Goal: Check status: Check status

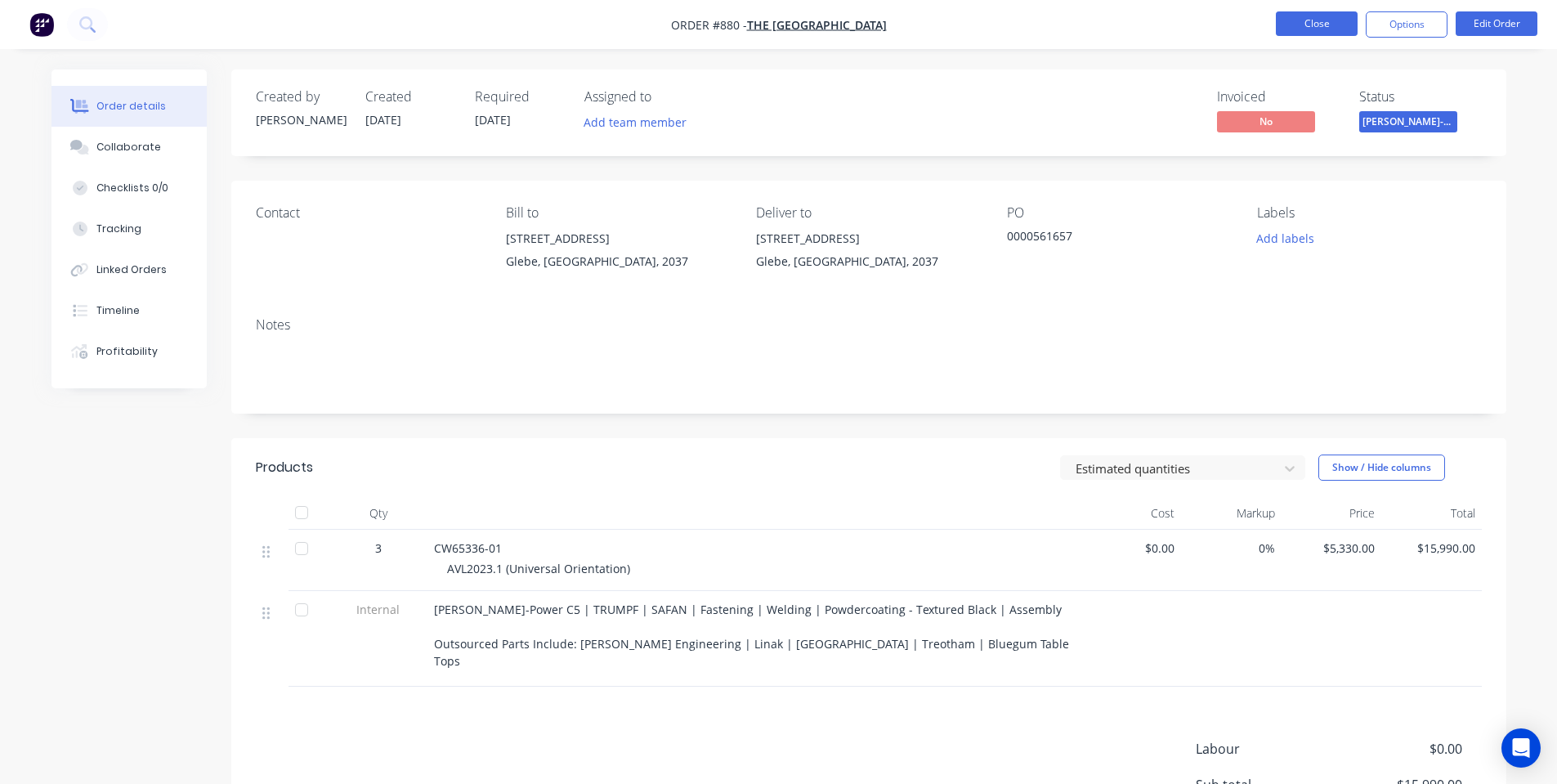
click at [1288, 33] on button "Close" at bounding box center [1317, 23] width 82 height 25
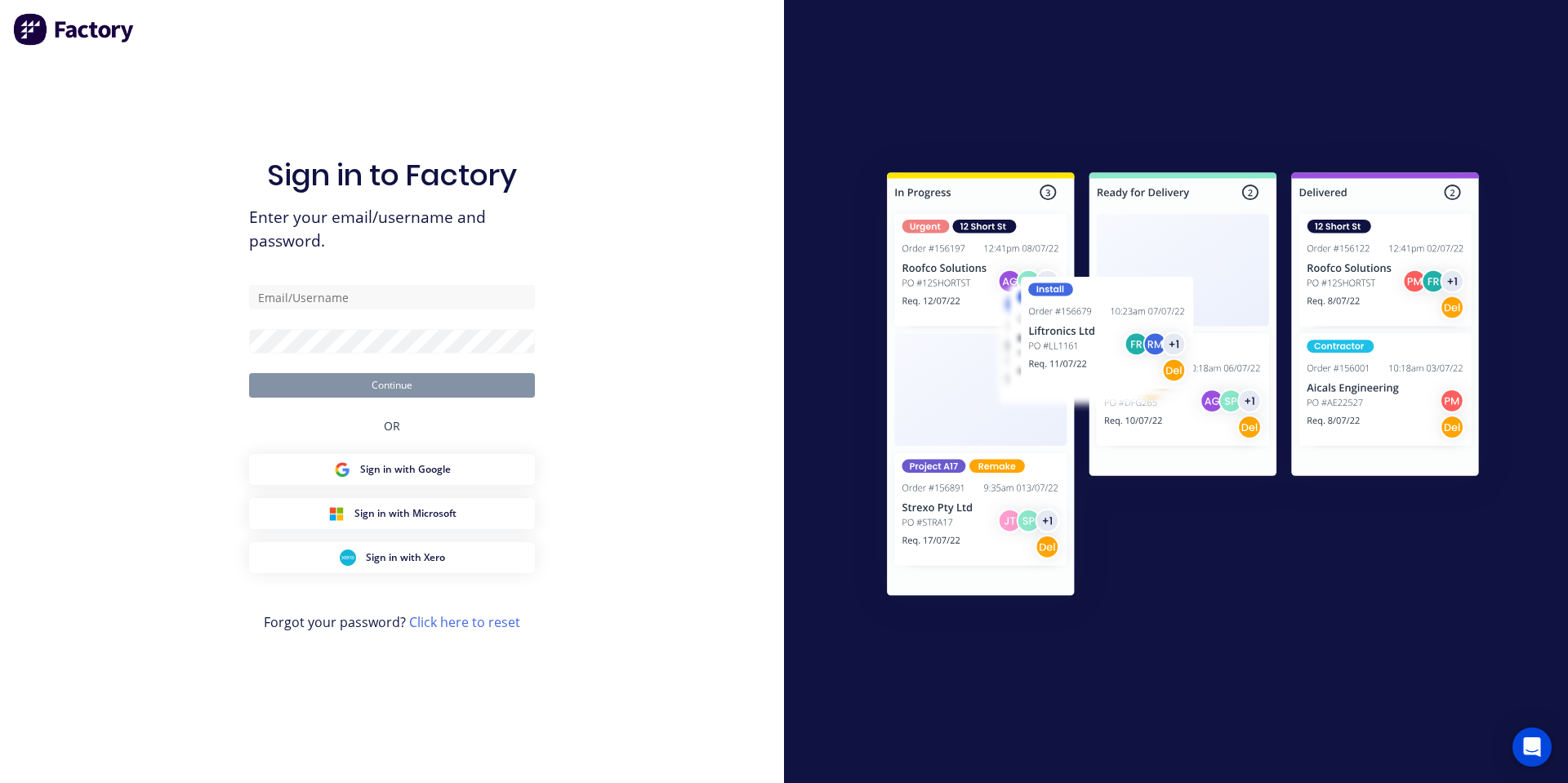
click at [251, 90] on div "Sign in to Factory Enter your email/username and password. Continue OR Sign in …" at bounding box center [391, 408] width 286 height 724
click at [251, 98] on div "Sign in to Factory Enter your email/username and password. Continue OR Sign in …" at bounding box center [391, 408] width 286 height 724
click at [383, 316] on form "Continue" at bounding box center [391, 341] width 286 height 113
click at [379, 304] on input "text" at bounding box center [391, 297] width 286 height 25
click at [0, 782] on com-1password-button at bounding box center [0, 783] width 0 height 0
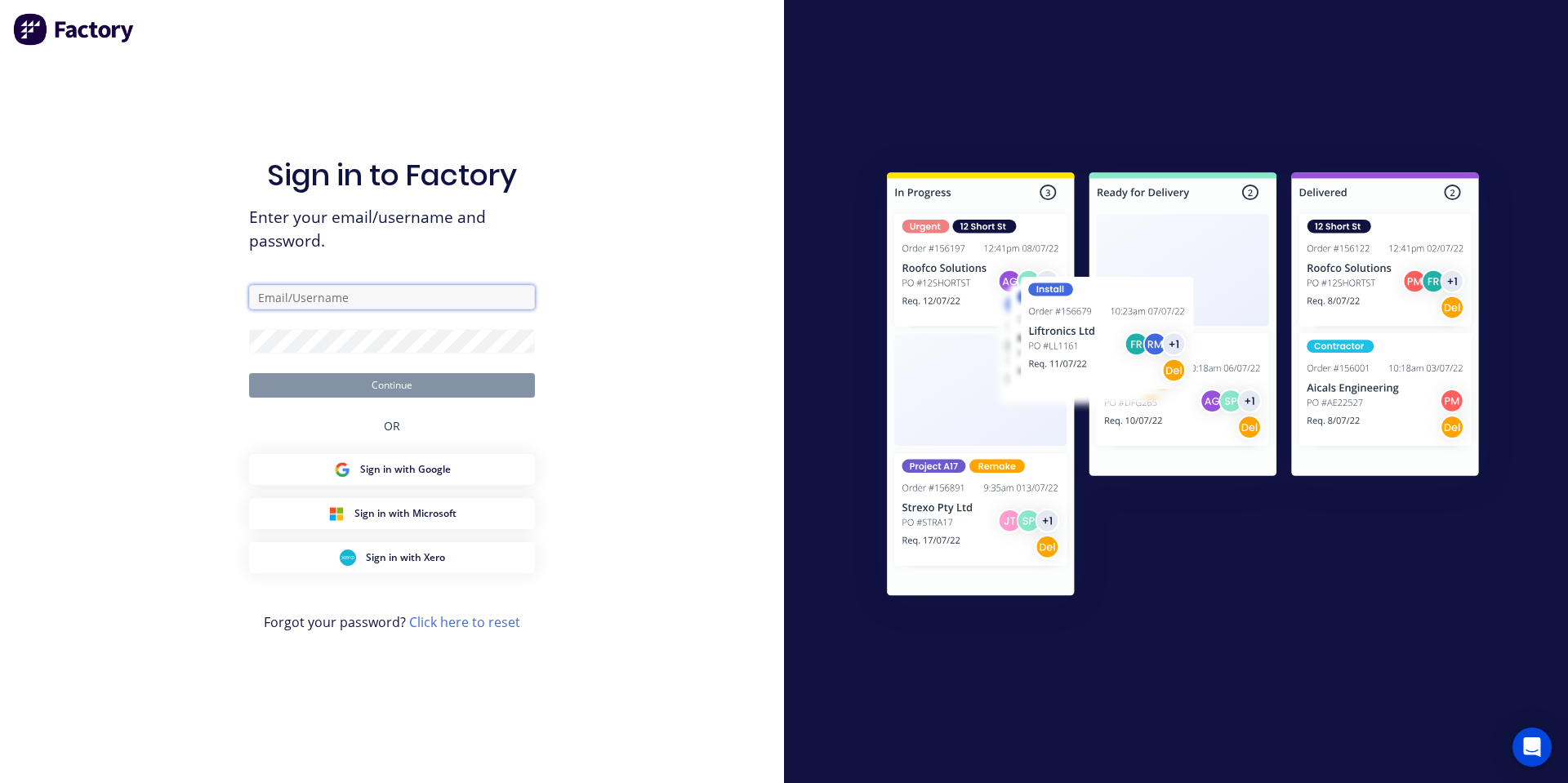
type input "[PERSON_NAME][EMAIL_ADDRESS][DOMAIN_NAME]"
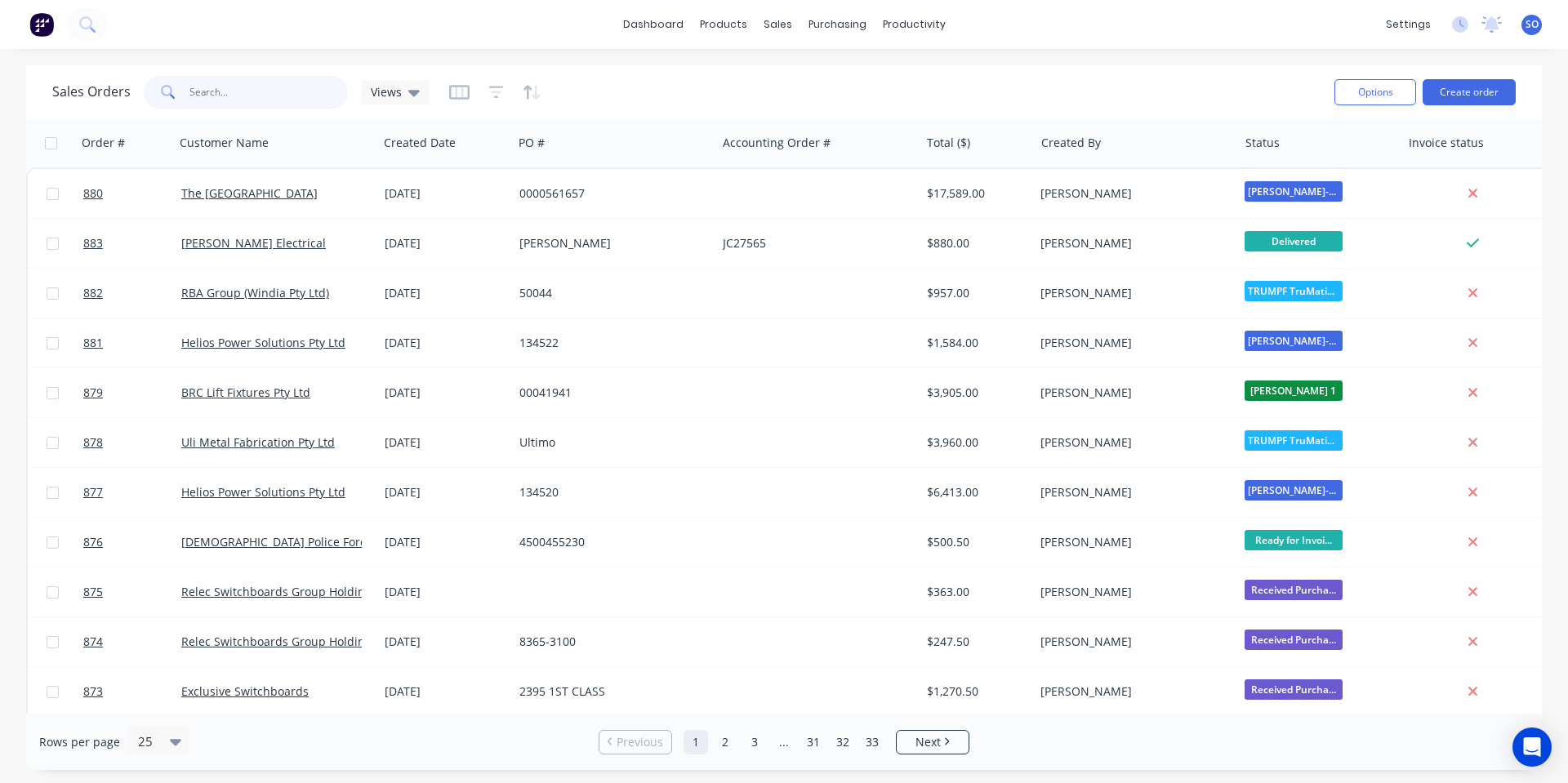
click at [205, 94] on input "text" at bounding box center [269, 92] width 160 height 32
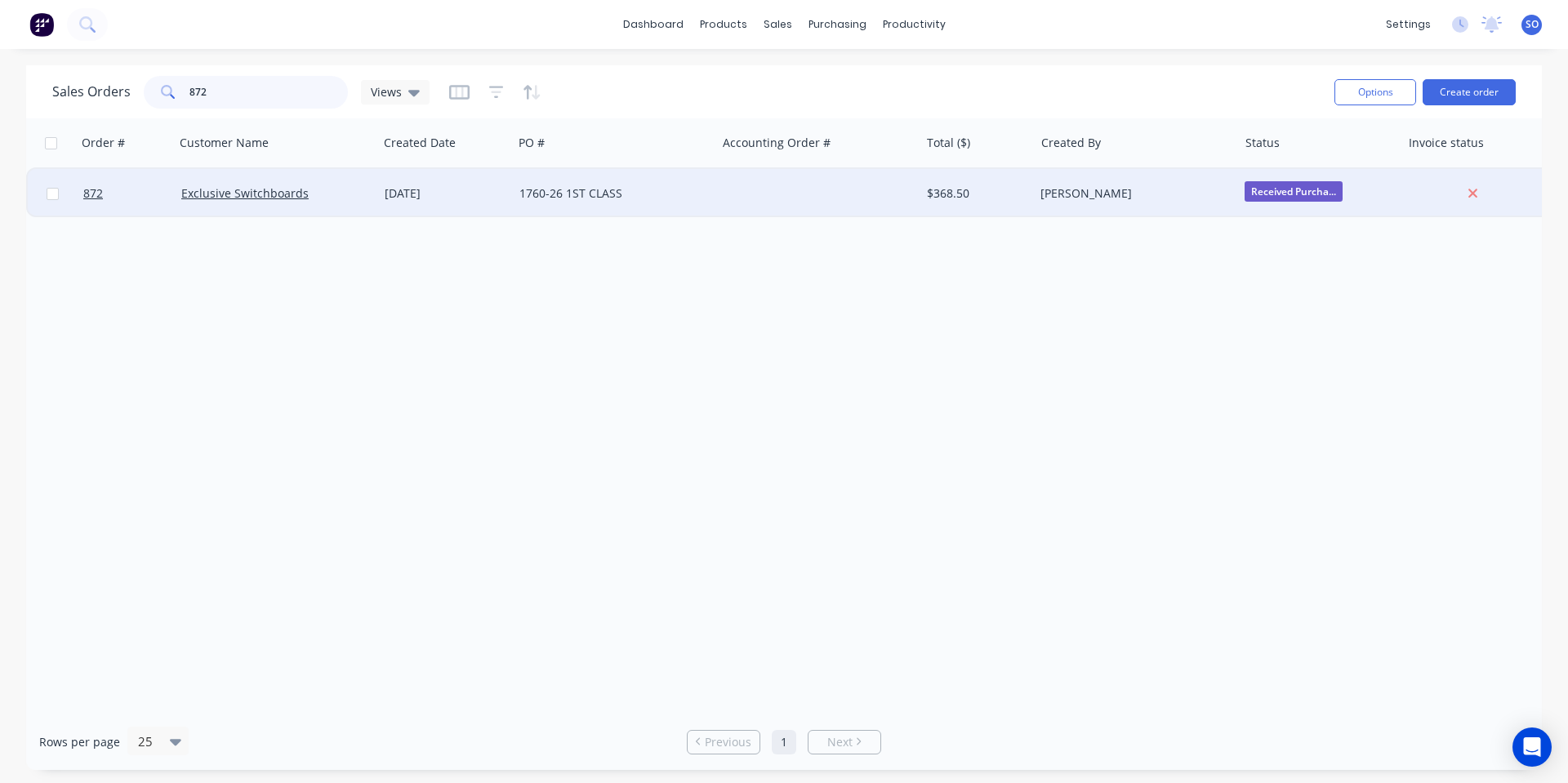
type input "872"
click at [390, 185] on div "[DATE]" at bounding box center [445, 193] width 121 height 16
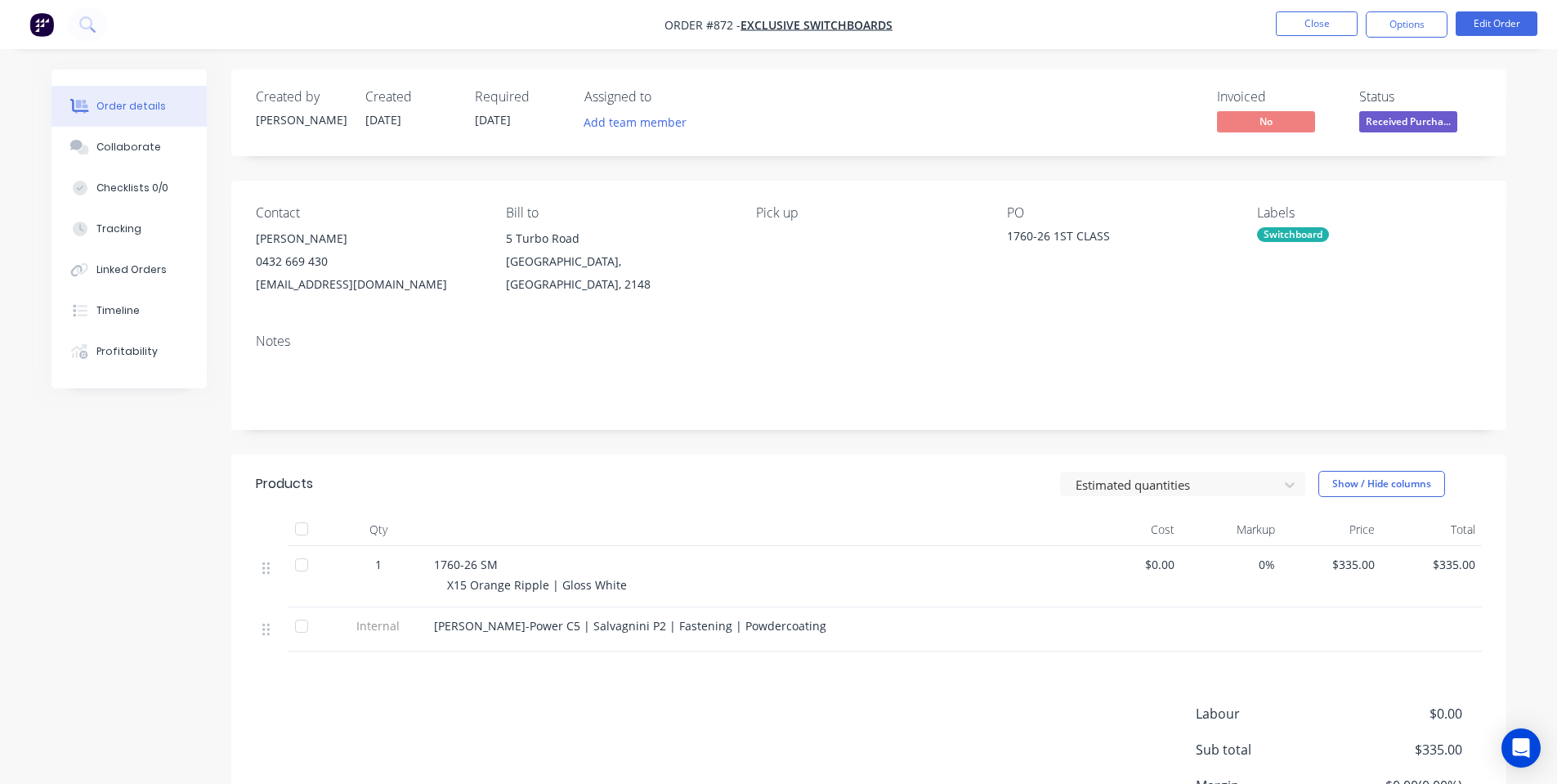
click at [1414, 132] on span "Received Purcha..." at bounding box center [1408, 121] width 98 height 20
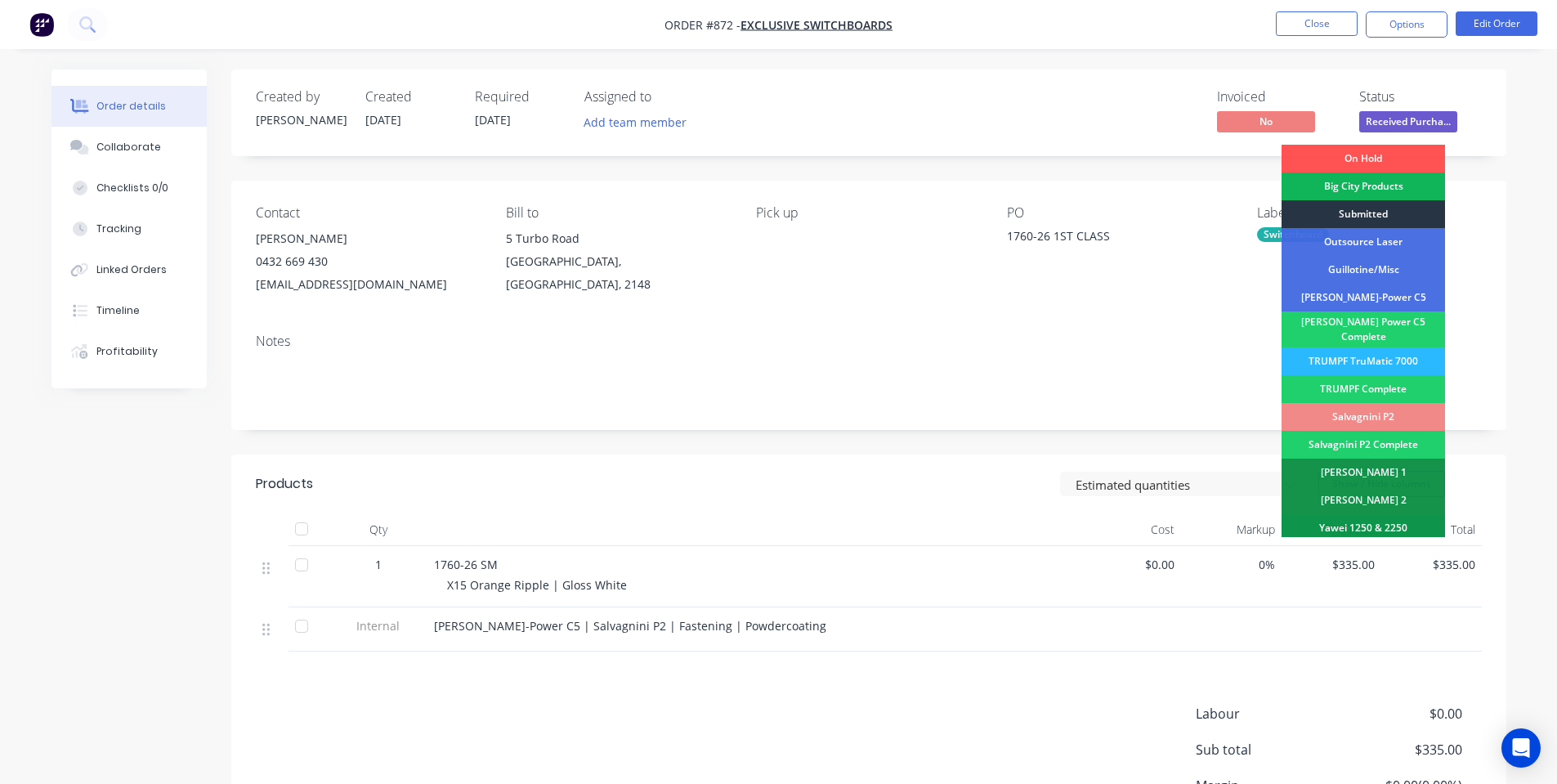
click at [1355, 207] on div "Submitted" at bounding box center [1363, 214] width 163 height 28
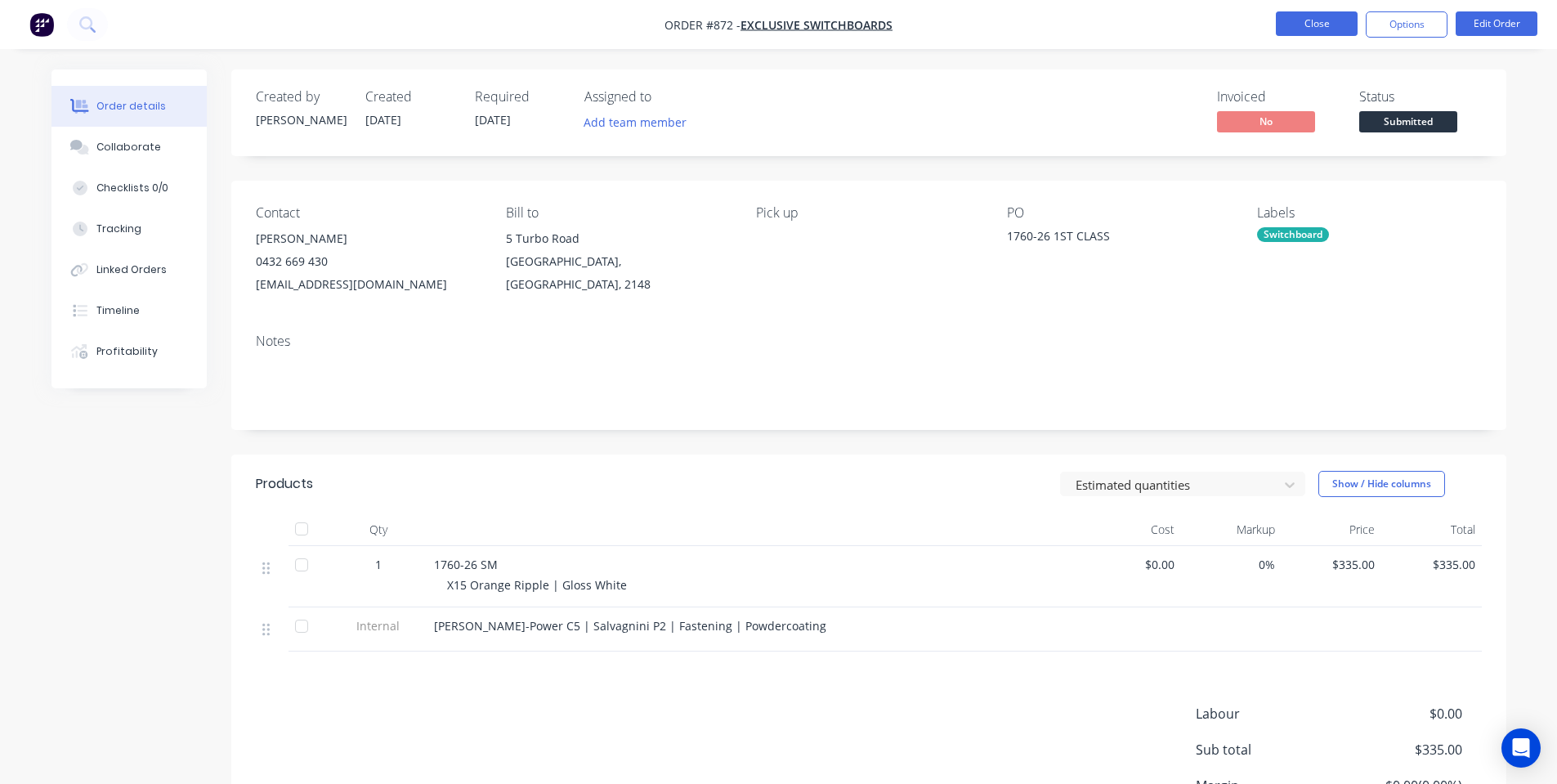
click at [1297, 24] on button "Close" at bounding box center [1317, 23] width 82 height 25
